Goal: Transaction & Acquisition: Obtain resource

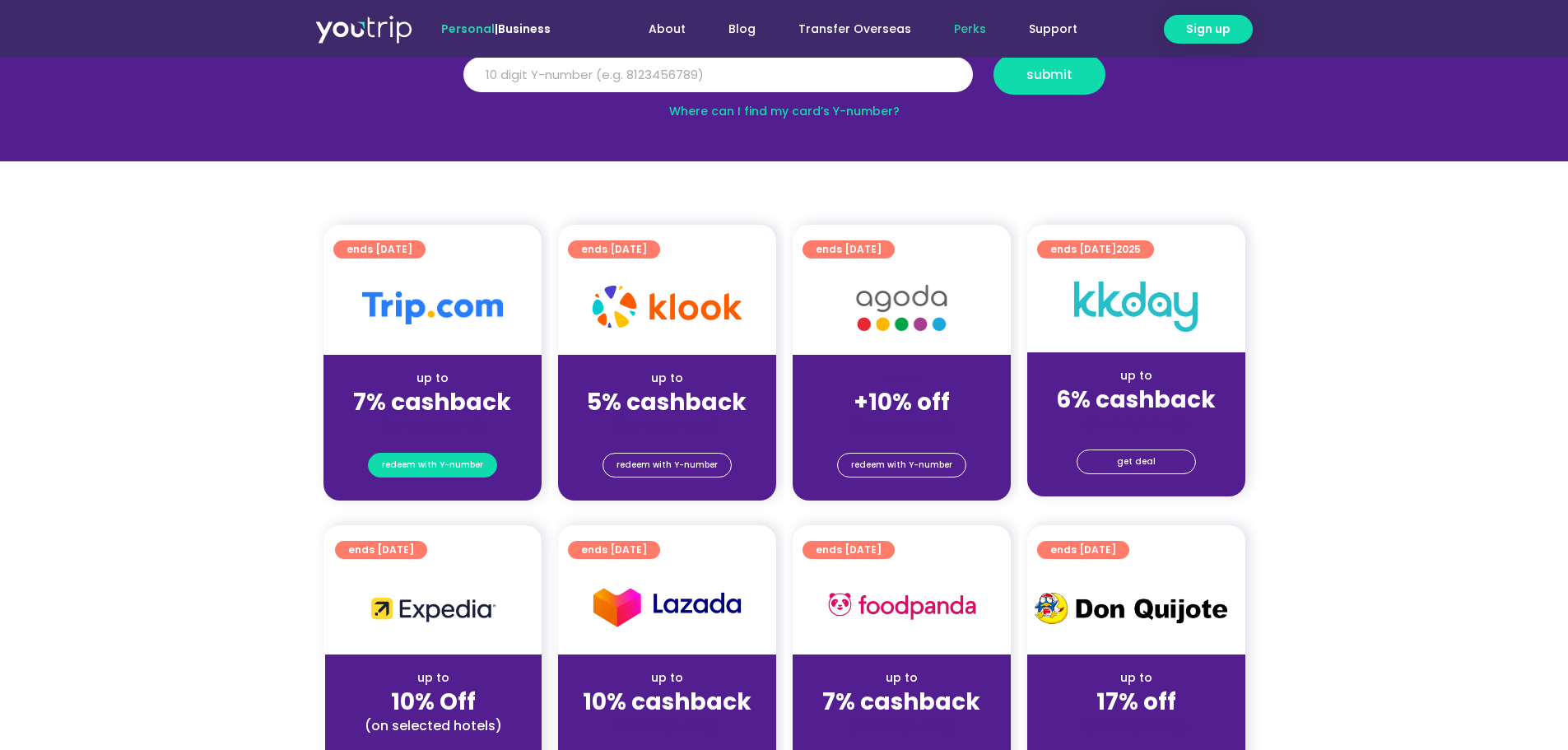
scroll to position [247, 0]
click at [436, 462] on span "redeem with Y-number" at bounding box center [433, 465] width 102 height 23
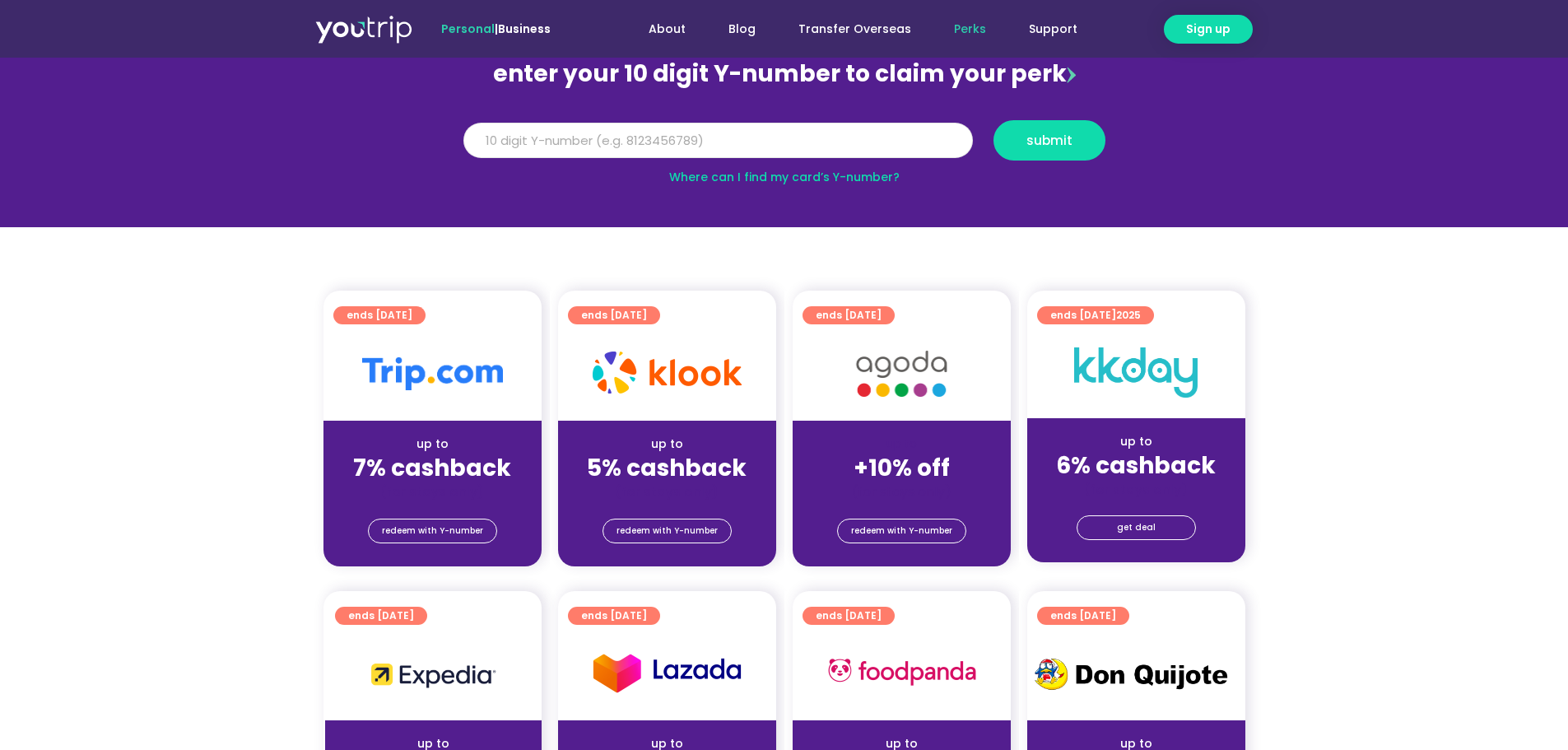
click at [633, 125] on input "Y Number" at bounding box center [718, 140] width 509 height 36
type input "8166476743"
click at [1064, 140] on span "submit" at bounding box center [1049, 140] width 46 height 12
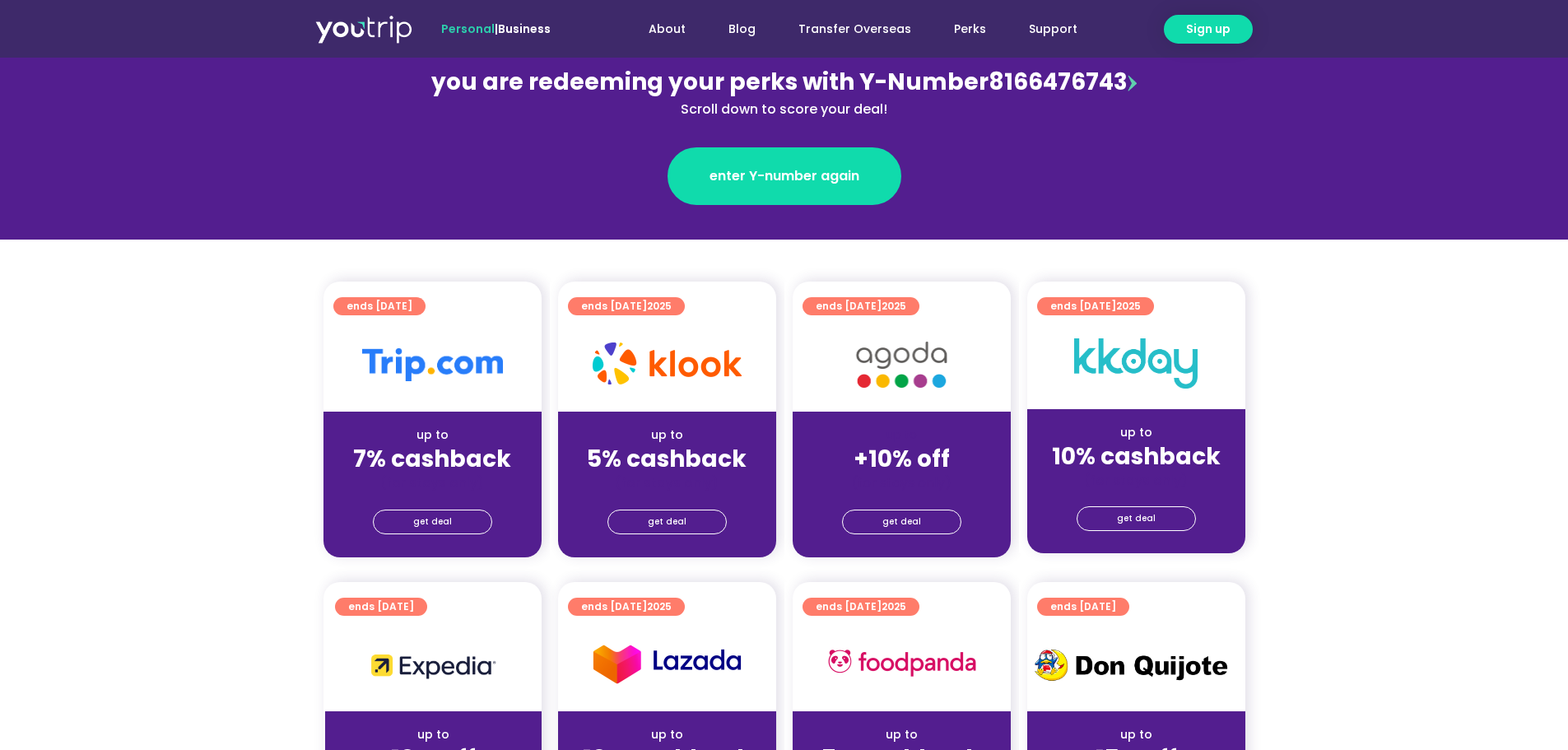
scroll to position [247, 0]
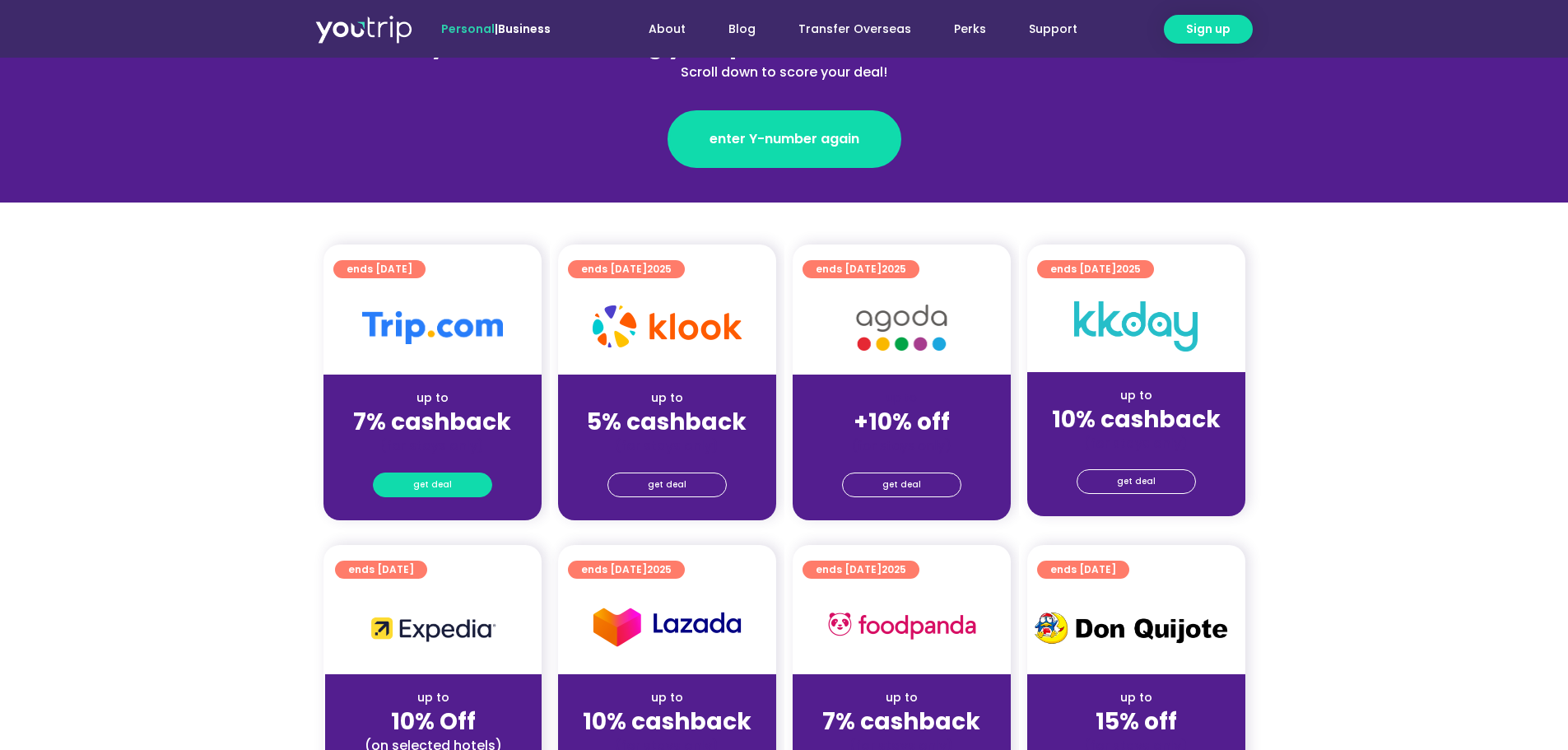
click at [470, 481] on link "get deal" at bounding box center [433, 485] width 119 height 25
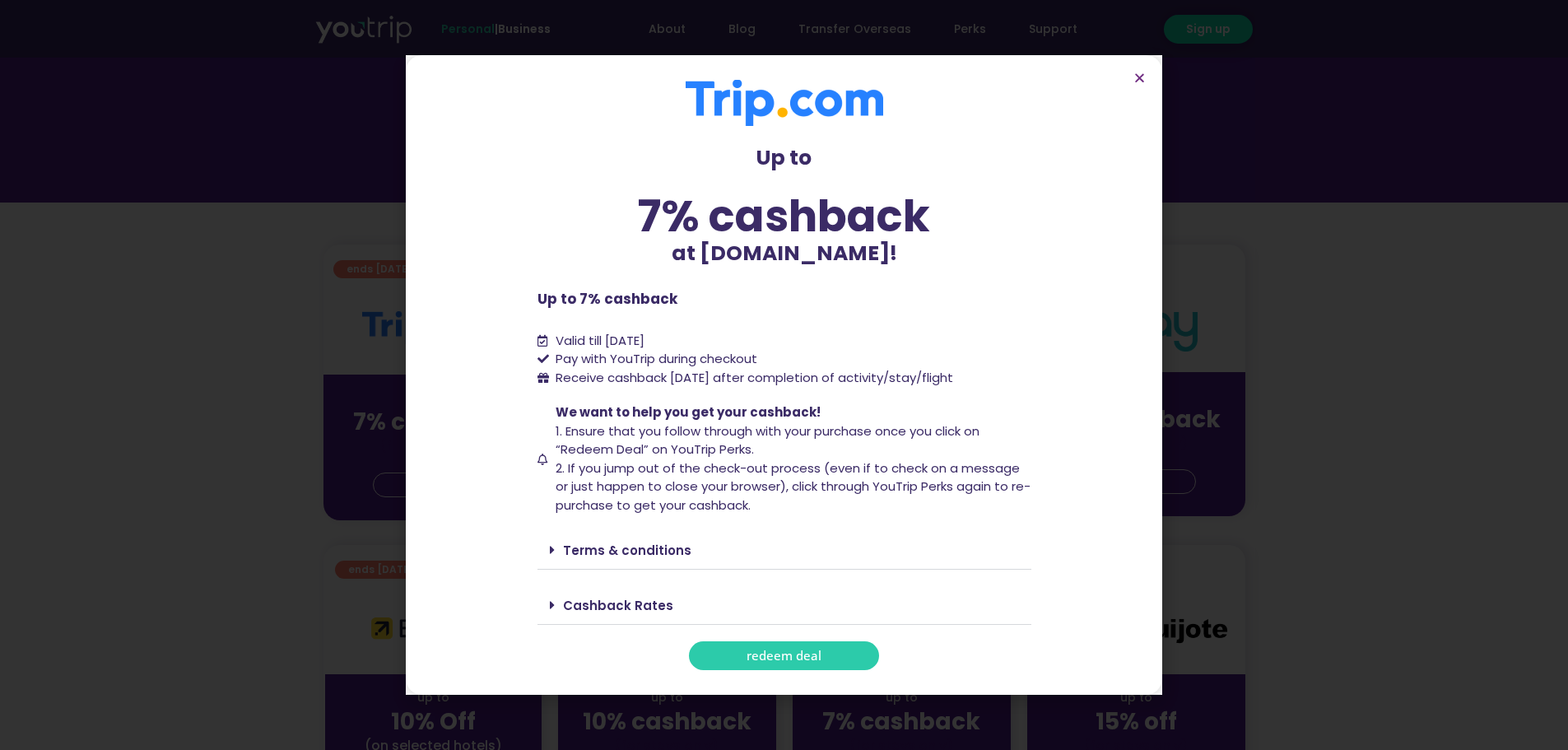
click at [860, 658] on link "redeem deal" at bounding box center [784, 655] width 190 height 29
